Goal: Information Seeking & Learning: Check status

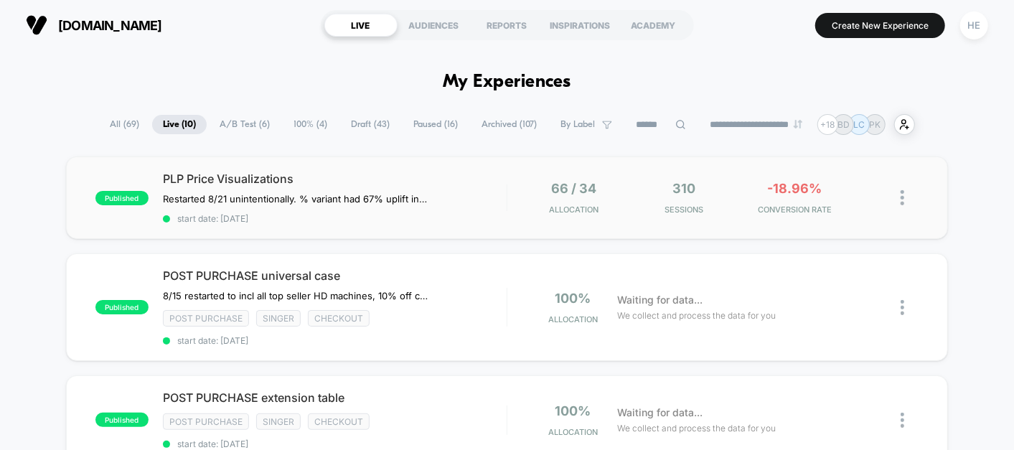
click at [380, 169] on div "published PLP Price Visualizations Restarted 8/21 unintentionally. % variant ha…" at bounding box center [507, 197] width 882 height 83
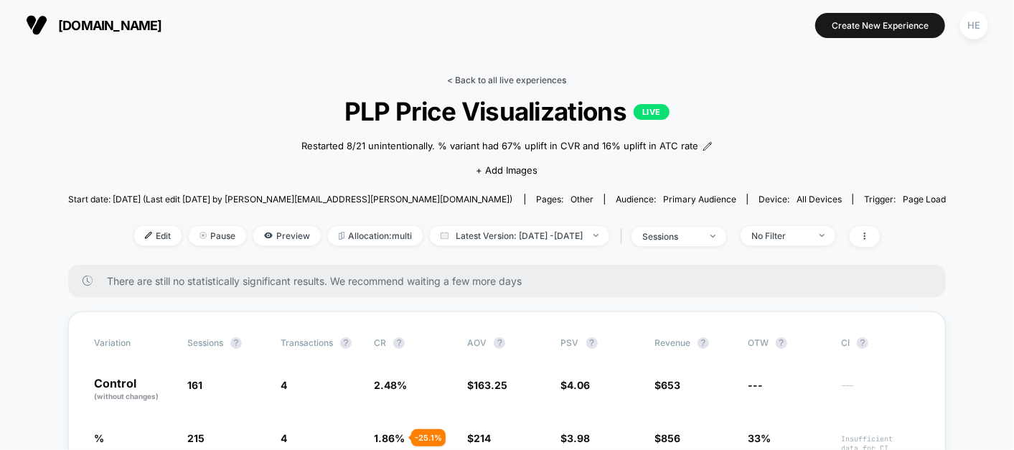
click at [490, 75] on link "< Back to all live experiences" at bounding box center [507, 80] width 119 height 11
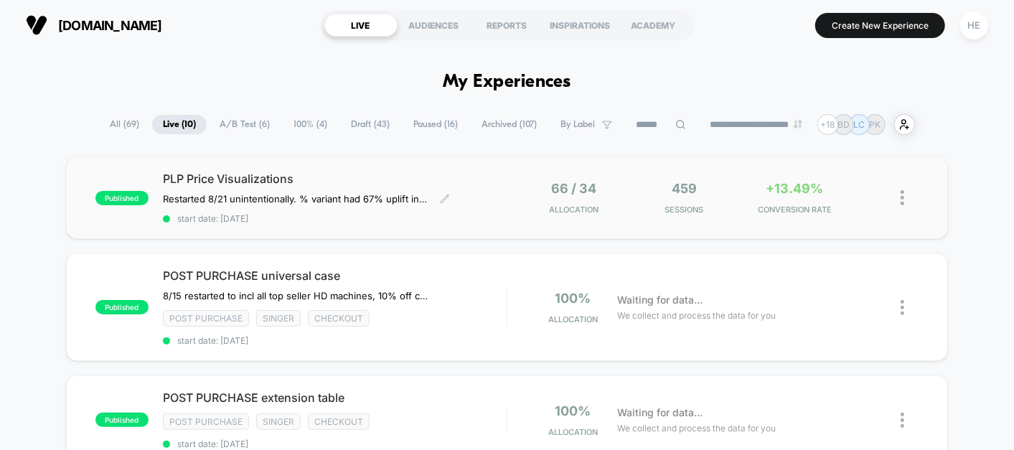
click at [489, 217] on span "start date: [DATE]" at bounding box center [335, 218] width 344 height 11
click at [492, 285] on div "POST PURCHASE universal case 8/15 restarted to incl all top seller HD machines,…" at bounding box center [335, 307] width 344 height 78
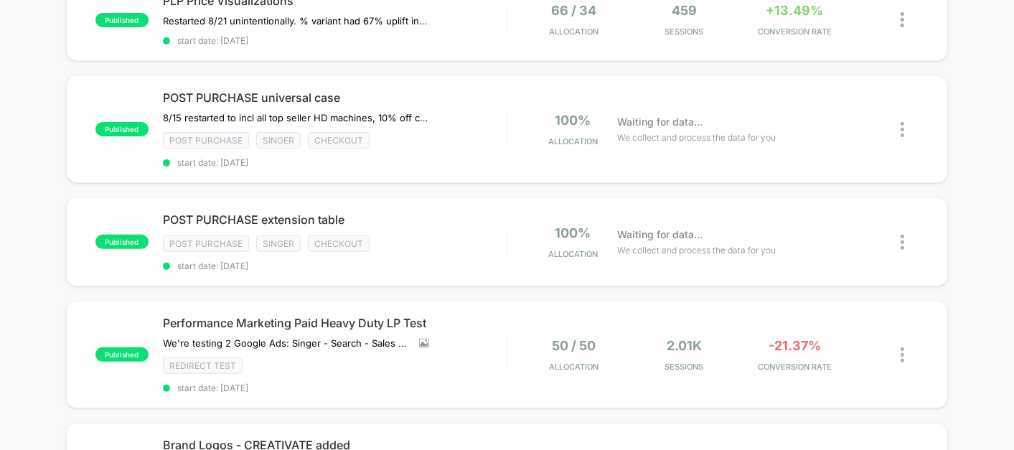
scroll to position [179, 0]
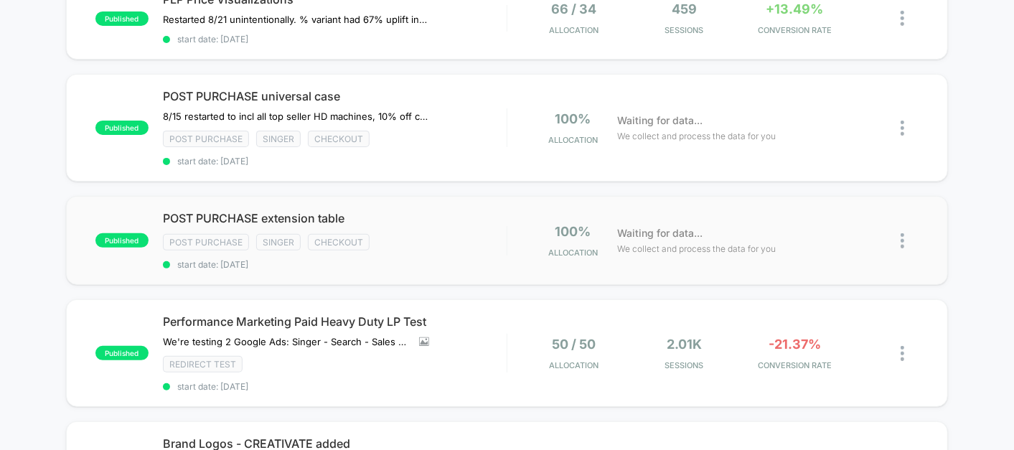
click at [455, 202] on div "published POST PURCHASE extension table Post Purchase Singer checkout start dat…" at bounding box center [507, 240] width 882 height 89
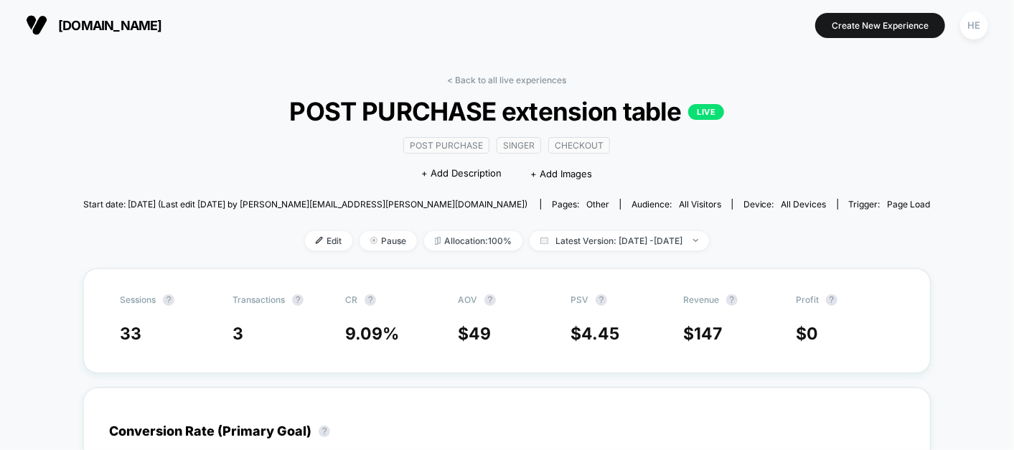
scroll to position [29, 0]
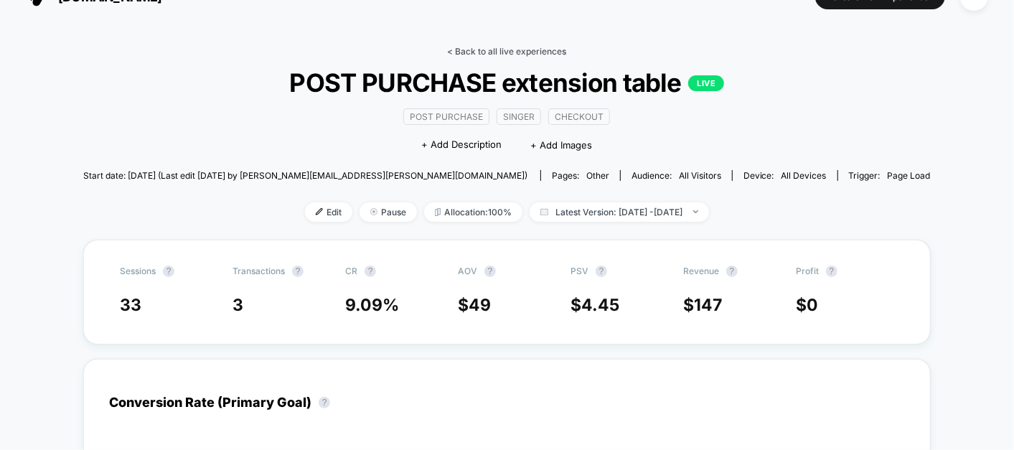
click at [476, 47] on link "< Back to all live experiences" at bounding box center [507, 51] width 119 height 11
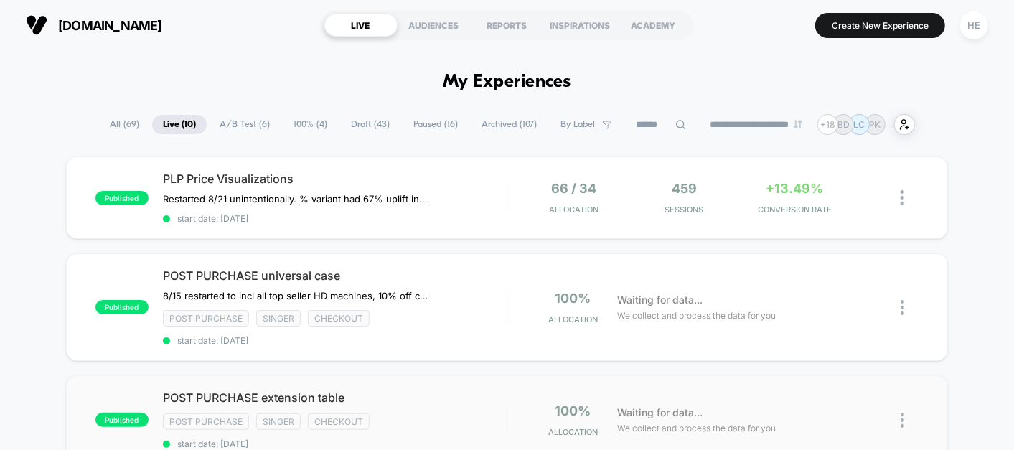
click at [405, 380] on div "published POST PURCHASE extension table Post Purchase Singer checkout start dat…" at bounding box center [507, 419] width 882 height 89
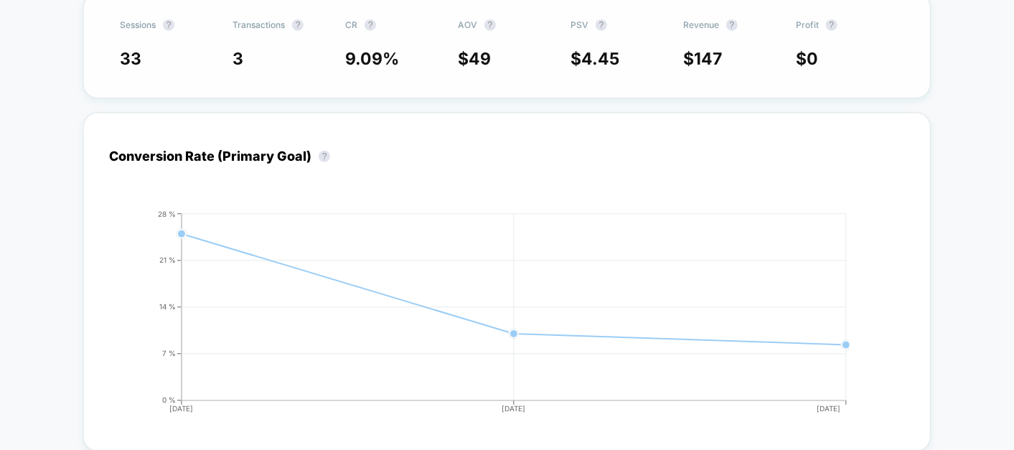
scroll to position [311, 0]
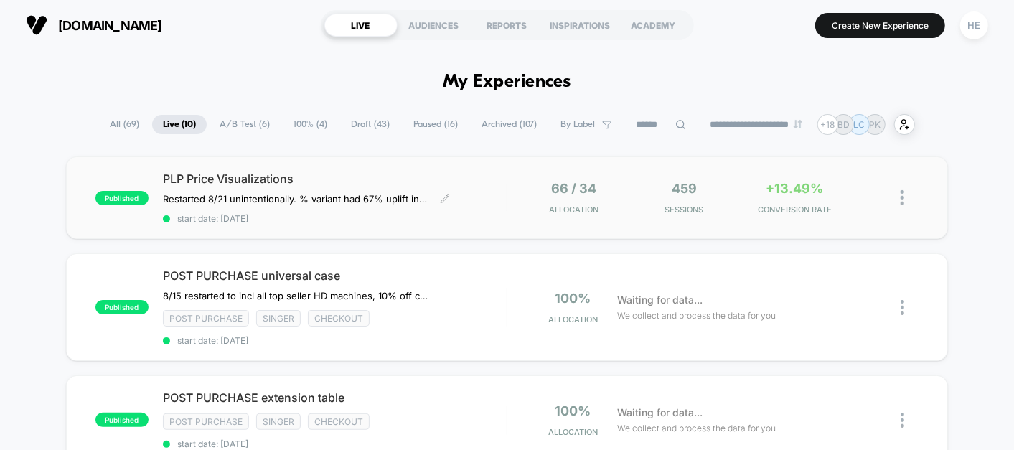
click at [488, 198] on div "PLP Price Visualizations Restarted 8/21 unintentionally. % variant had 67% upli…" at bounding box center [335, 198] width 344 height 52
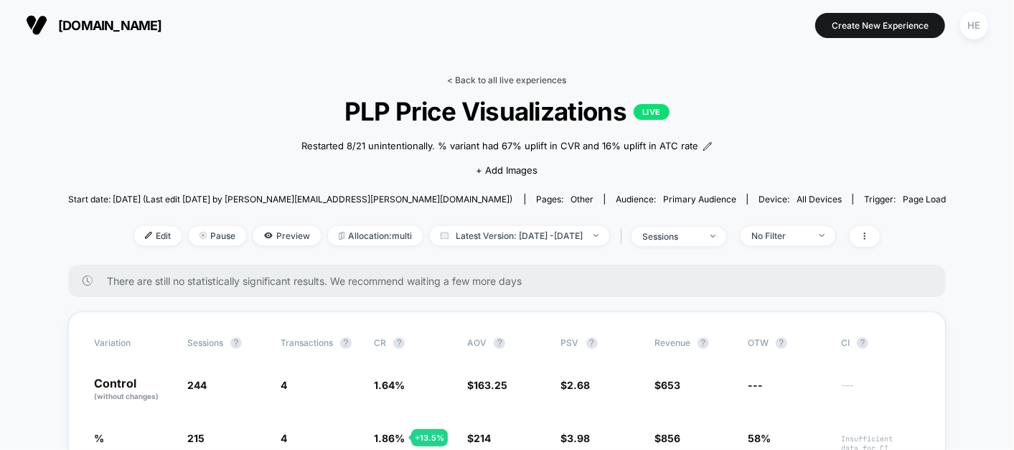
click at [474, 80] on link "< Back to all live experiences" at bounding box center [507, 80] width 119 height 11
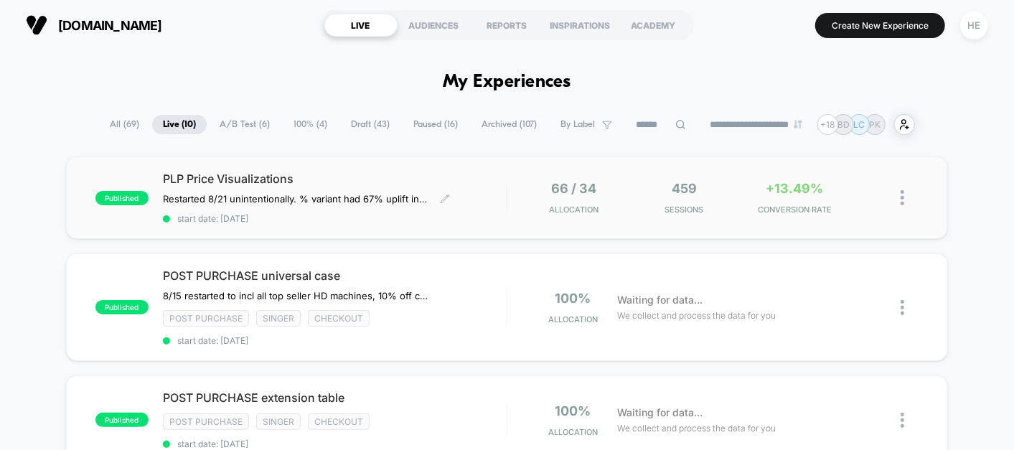
click at [469, 184] on span "PLP Price Visualizations" at bounding box center [335, 179] width 344 height 14
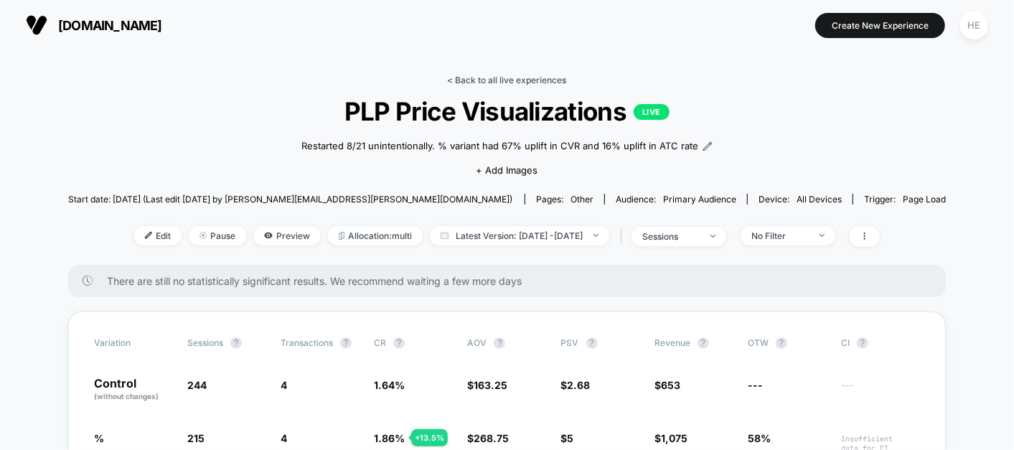
click at [477, 77] on link "< Back to all live experiences" at bounding box center [507, 80] width 119 height 11
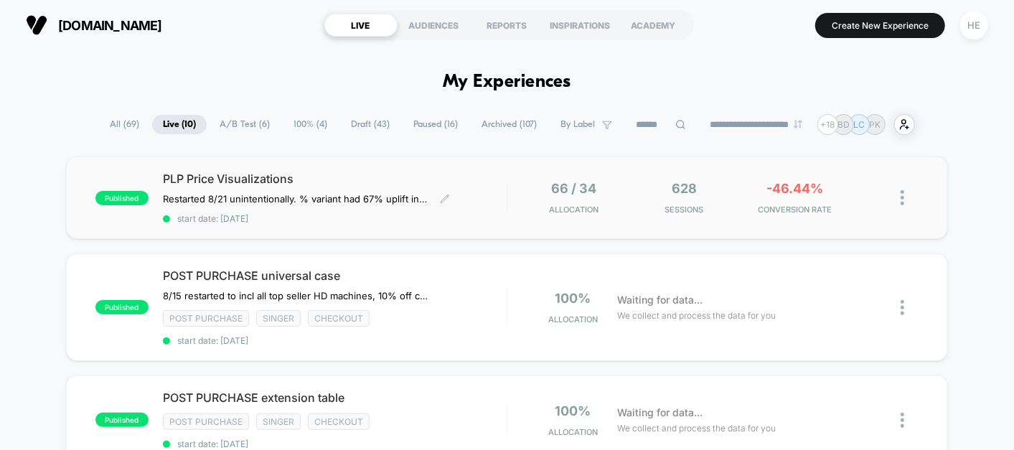
click at [483, 172] on span "PLP Price Visualizations" at bounding box center [335, 179] width 344 height 14
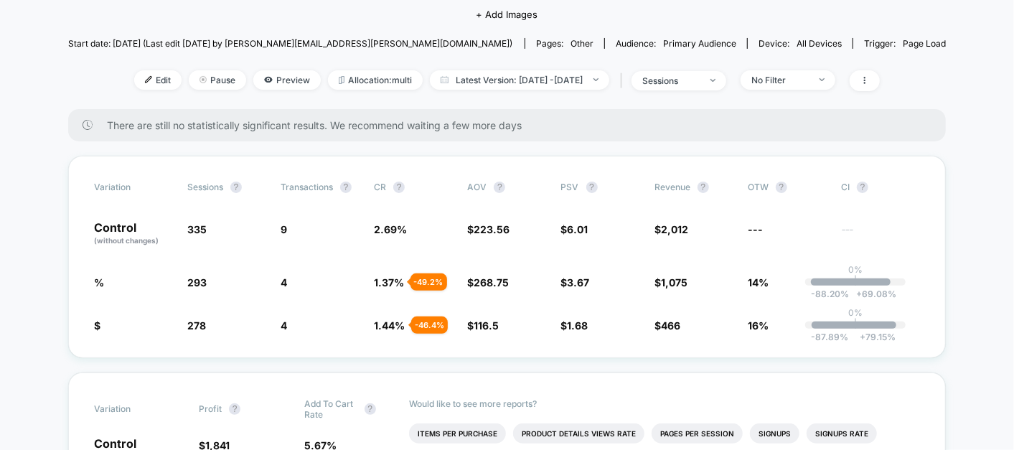
scroll to position [153, 0]
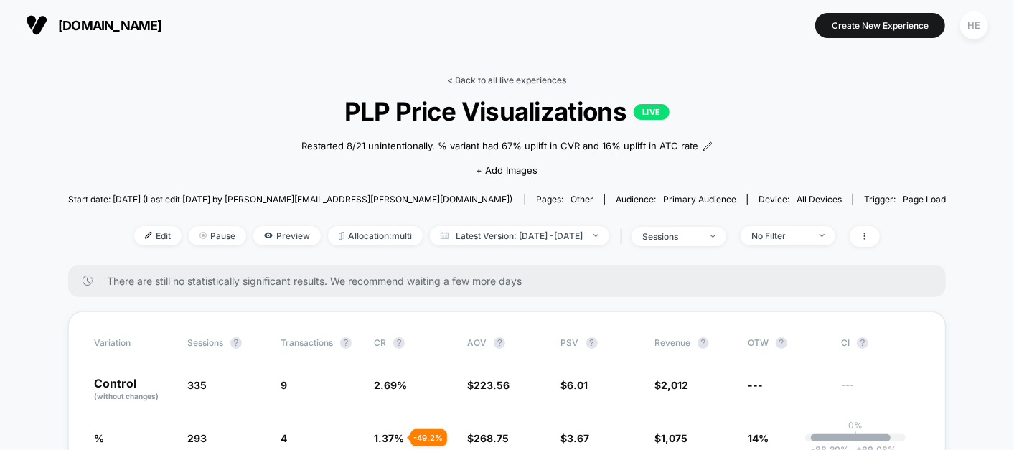
click at [472, 81] on link "< Back to all live experiences" at bounding box center [507, 80] width 119 height 11
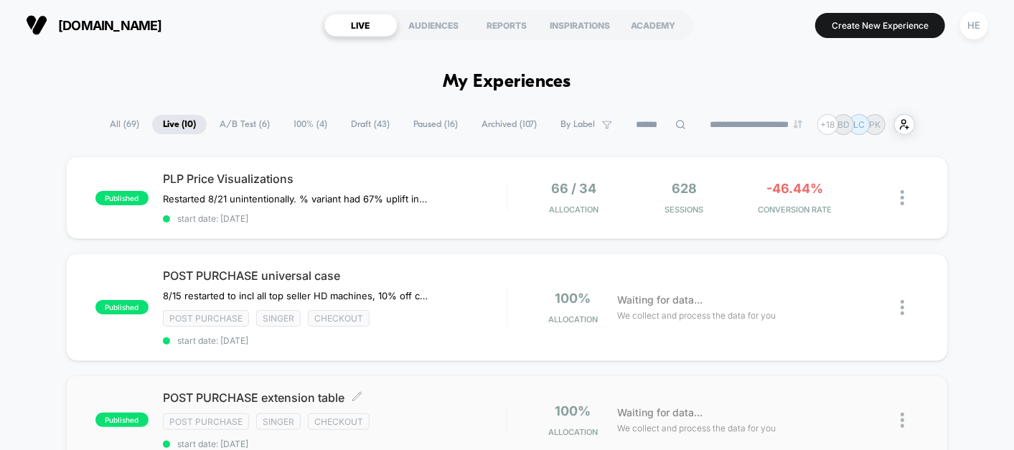
click at [451, 402] on div "POST PURCHASE extension table Click to edit experience details Click to edit ex…" at bounding box center [335, 419] width 344 height 59
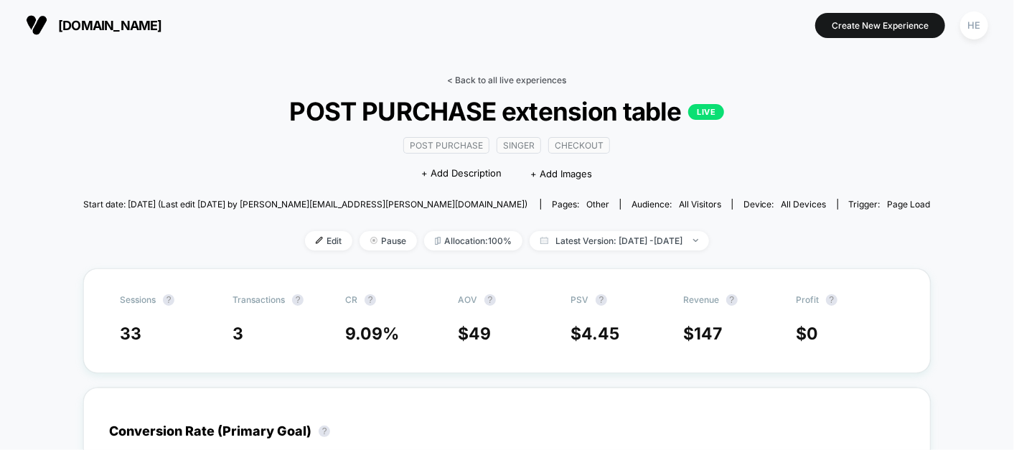
click at [461, 80] on link "< Back to all live experiences" at bounding box center [507, 80] width 119 height 11
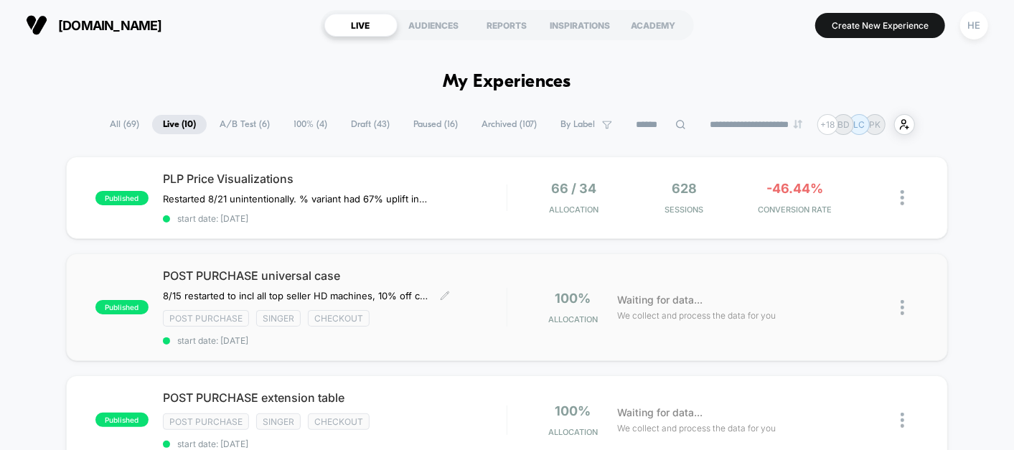
click at [483, 315] on div "Post Purchase Singer checkout" at bounding box center [335, 318] width 344 height 17
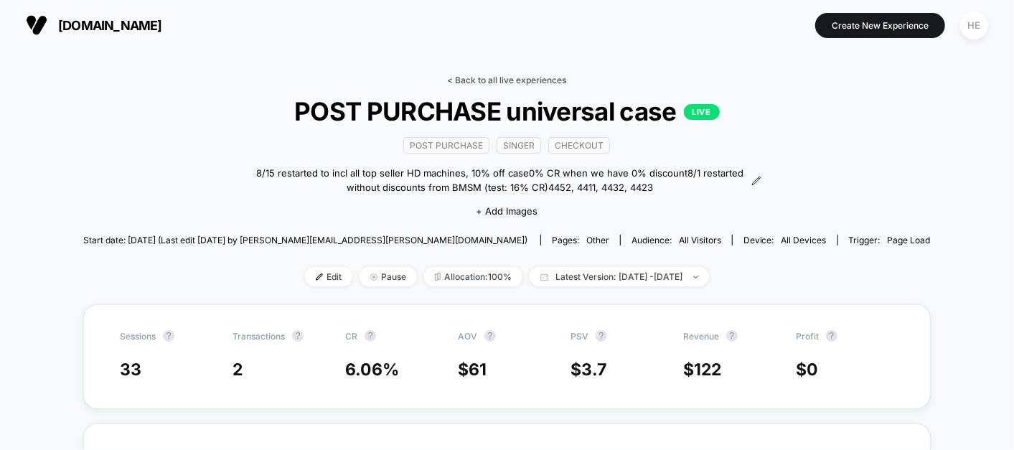
click at [467, 80] on link "< Back to all live experiences" at bounding box center [507, 80] width 119 height 11
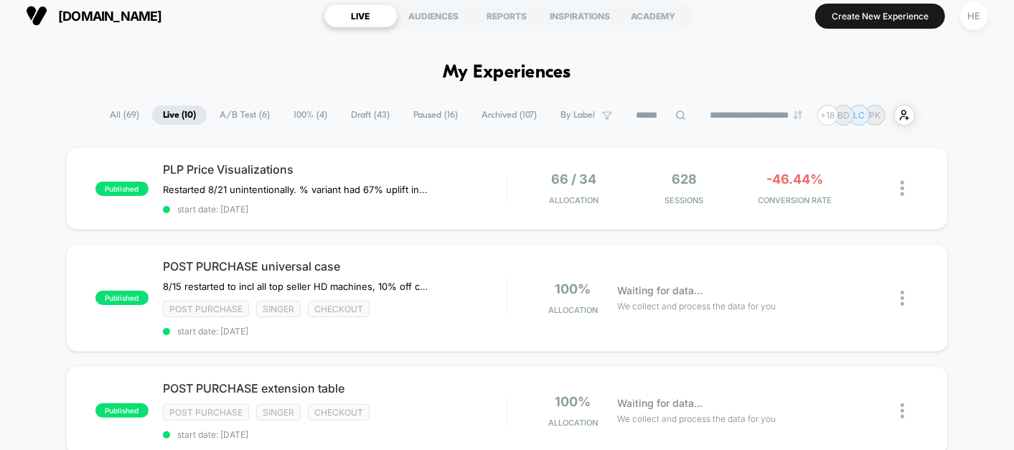
scroll to position [3, 0]
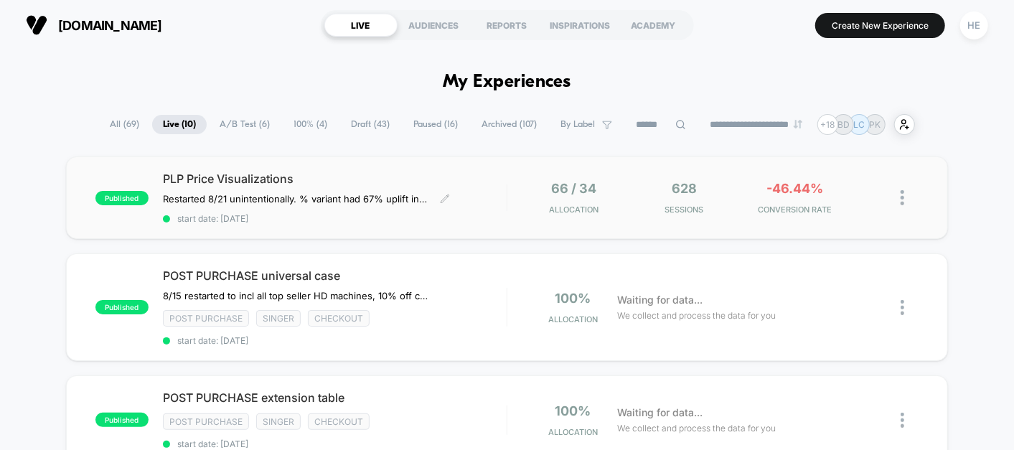
click at [377, 176] on span "PLP Price Visualizations" at bounding box center [335, 179] width 344 height 14
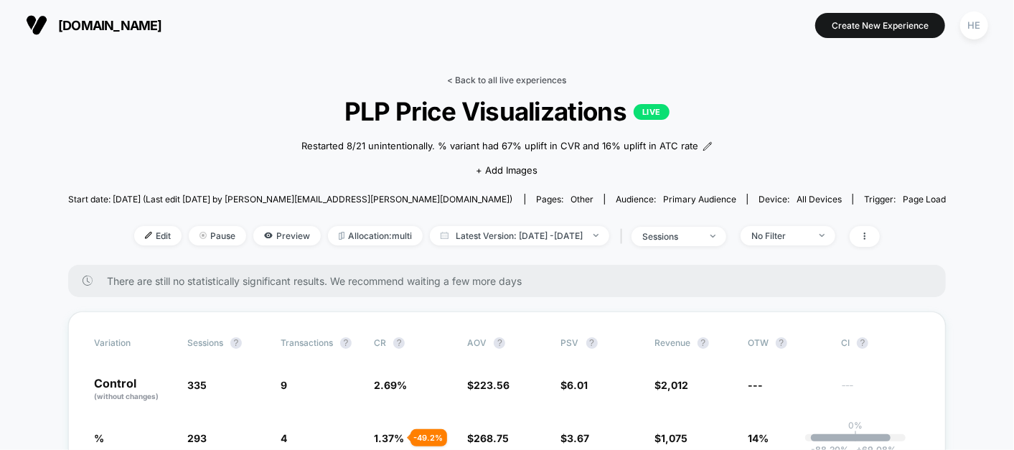
click at [530, 80] on link "< Back to all live experiences" at bounding box center [507, 80] width 119 height 11
